Goal: Find specific page/section: Find specific page/section

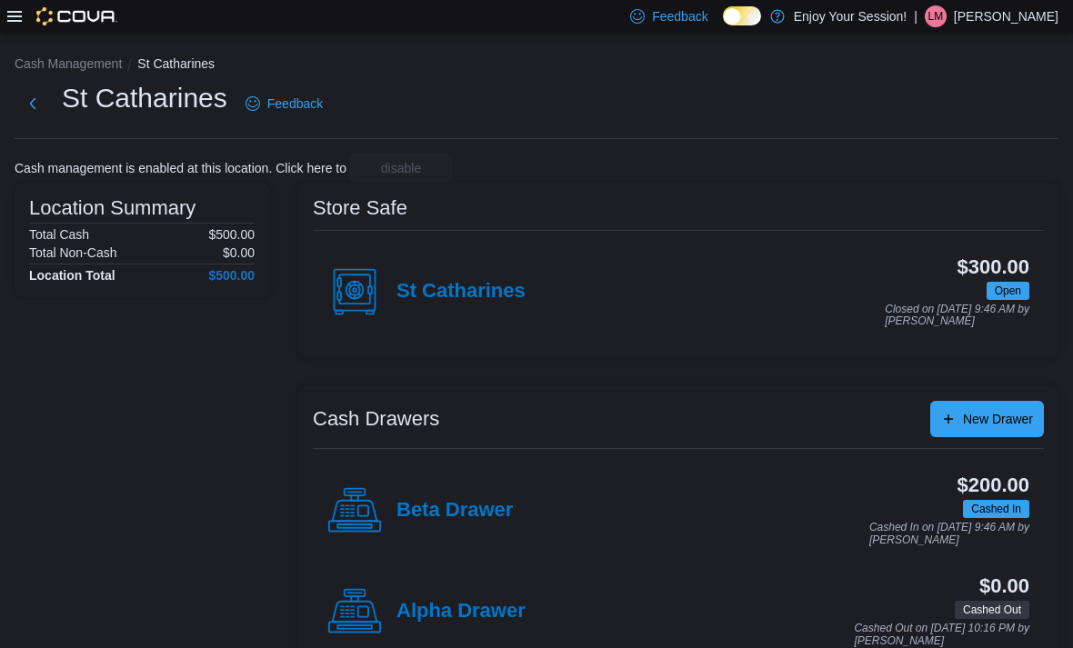
scroll to position [58, 0]
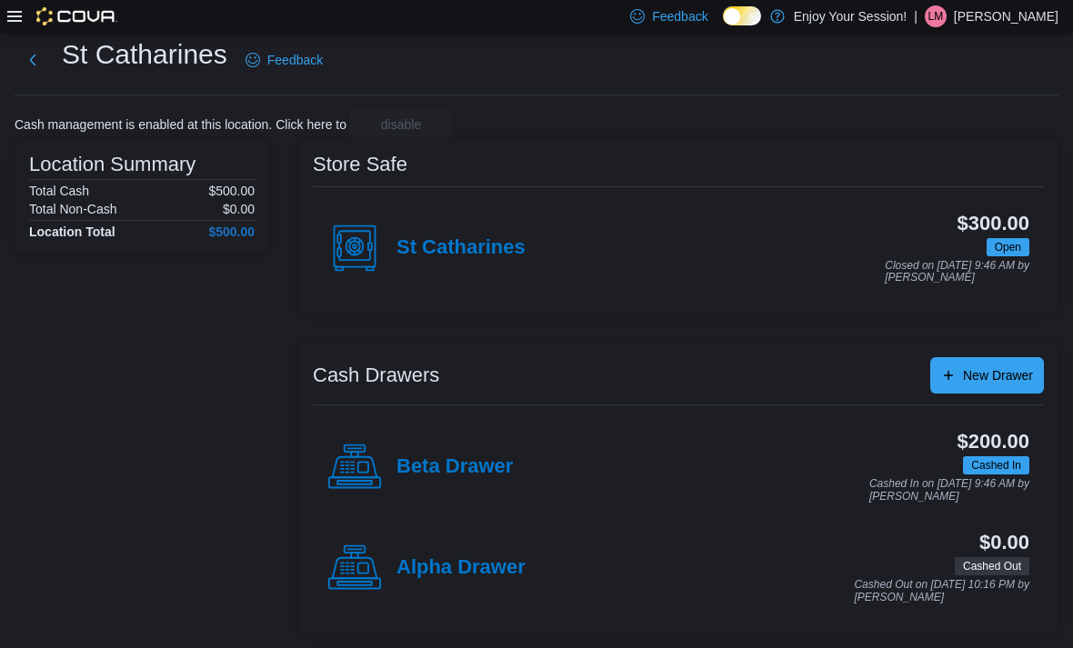
click at [180, 41] on h1 "St Catharines" at bounding box center [144, 54] width 165 height 36
click at [27, 33] on div at bounding box center [62, 16] width 110 height 33
click at [23, 27] on div at bounding box center [62, 16] width 110 height 33
click at [16, 21] on icon at bounding box center [14, 16] width 15 height 15
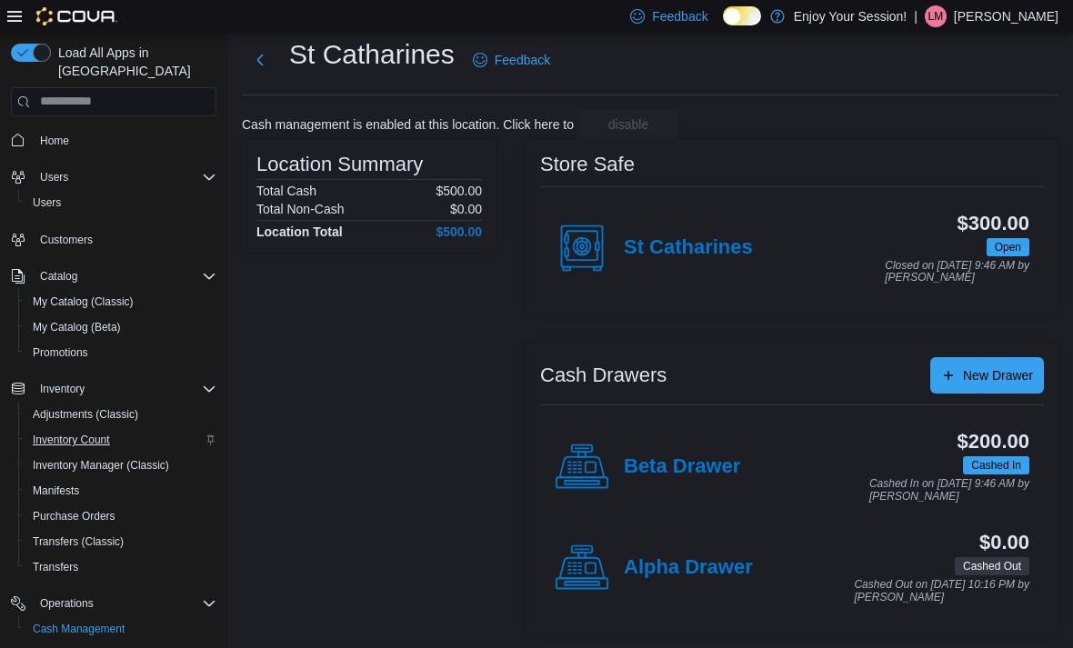
click at [109, 433] on span "Inventory Count" at bounding box center [71, 440] width 77 height 15
